Goal: Transaction & Acquisition: Purchase product/service

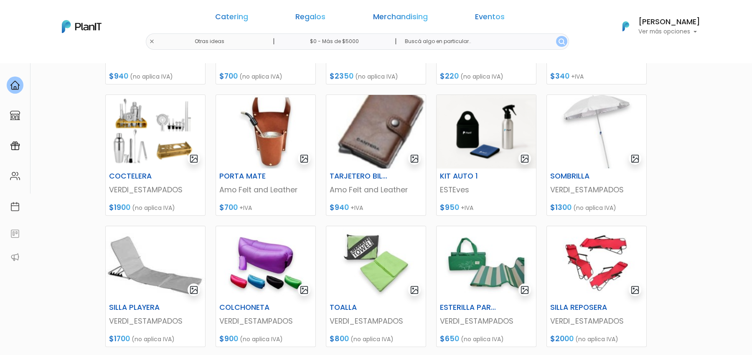
scroll to position [209, 0]
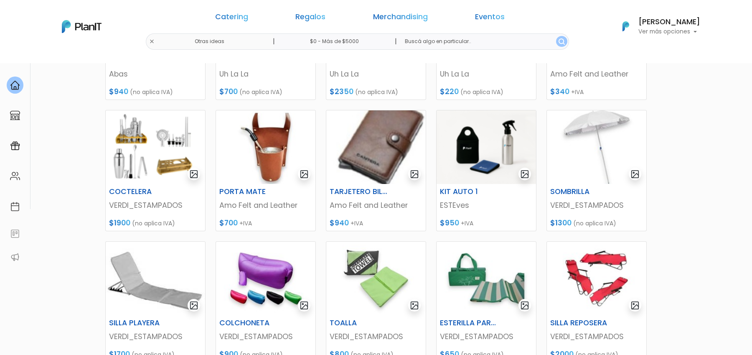
drag, startPoint x: 717, startPoint y: 797, endPoint x: 864, endPoint y: 897, distance: 177.9
click at [150, 154] on img at bounding box center [155, 146] width 99 height 73
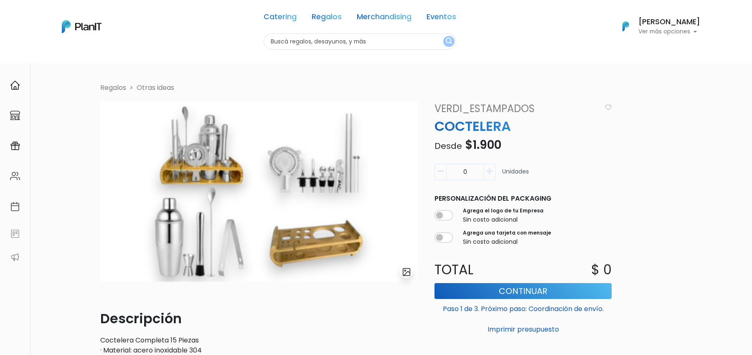
click at [405, 265] on button "submit" at bounding box center [406, 271] width 13 height 13
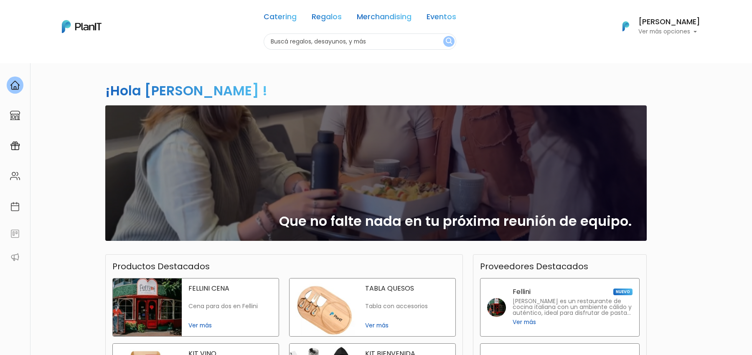
click at [304, 41] on input "text" at bounding box center [360, 41] width 193 height 16
type input "coctelera"
click at [443, 36] on button "submit" at bounding box center [448, 41] width 11 height 11
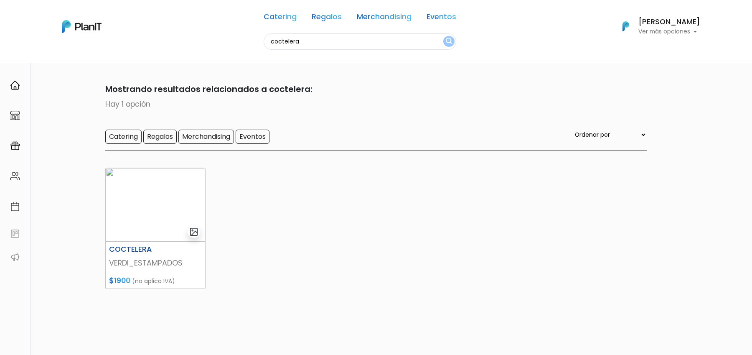
click at [177, 195] on img at bounding box center [155, 204] width 99 height 73
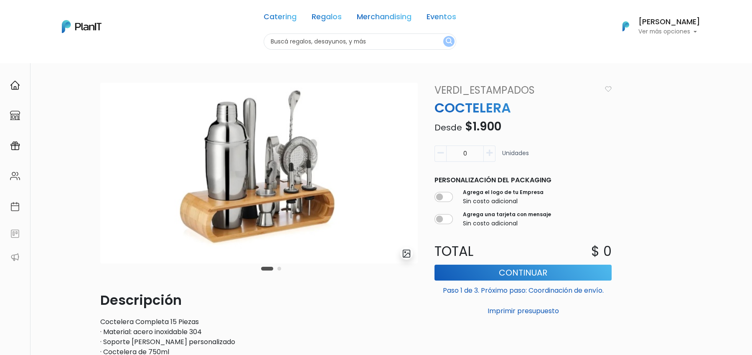
click at [283, 270] on div "slide 3 of 2" at bounding box center [258, 186] width 317 height 207
click at [282, 270] on div "Carousel Pagination" at bounding box center [271, 268] width 24 height 10
click at [276, 270] on div "Carousel Pagination" at bounding box center [271, 268] width 24 height 10
click at [278, 270] on button "Carousel Page 2" at bounding box center [279, 268] width 4 height 4
